Goal: Download file/media

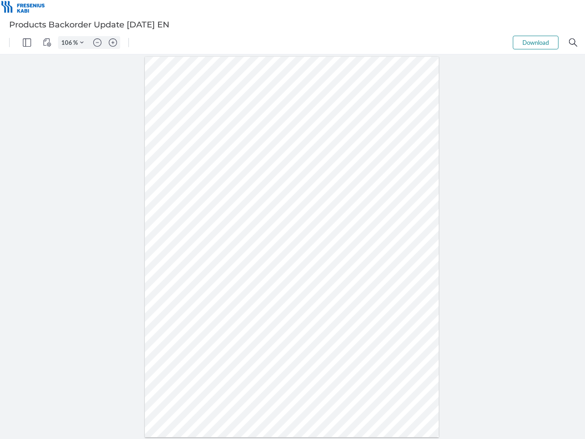
click at [27, 43] on img "Panel" at bounding box center [27, 42] width 8 height 8
click at [47, 43] on img "View Controls" at bounding box center [47, 42] width 8 height 8
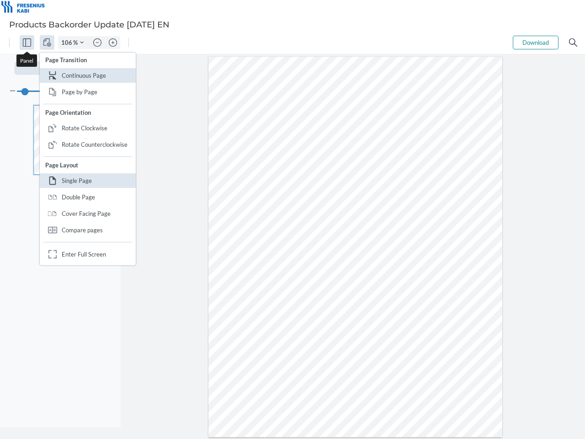
click at [68, 43] on input "106" at bounding box center [66, 42] width 15 height 8
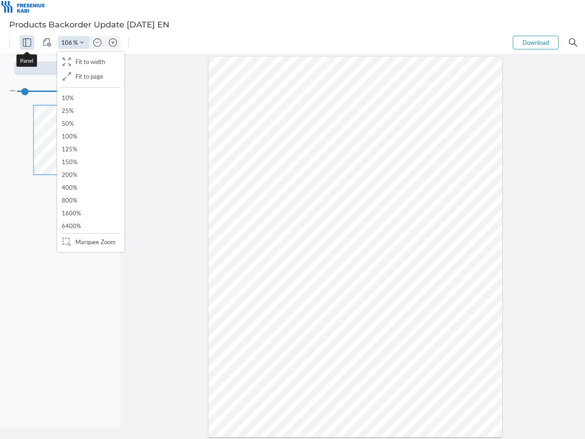
click at [82, 43] on img "Zoom Controls" at bounding box center [82, 43] width 4 height 4
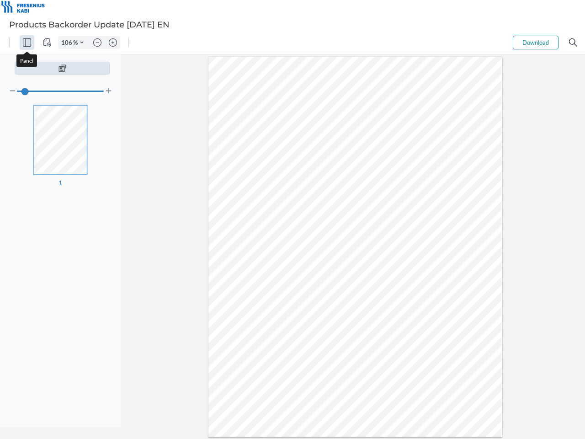
click at [97, 43] on img "Zoom out" at bounding box center [97, 42] width 8 height 8
click at [113, 43] on img "Zoom in" at bounding box center [113, 42] width 8 height 8
type input "106"
click at [536, 43] on button "Download" at bounding box center [536, 43] width 46 height 14
click at [573, 43] on img "Search" at bounding box center [573, 42] width 8 height 8
